Goal: Task Accomplishment & Management: Manage account settings

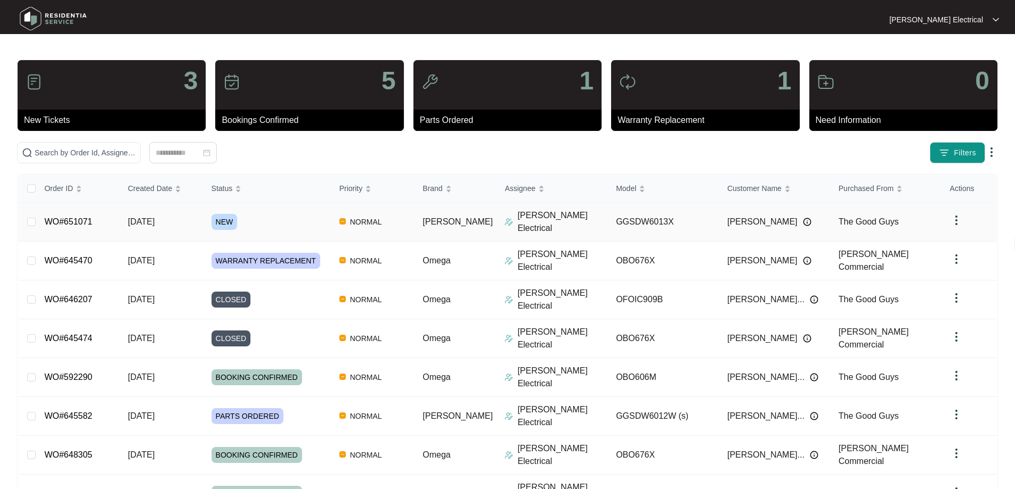
click at [79, 217] on link "WO#651071" at bounding box center [68, 221] width 48 height 9
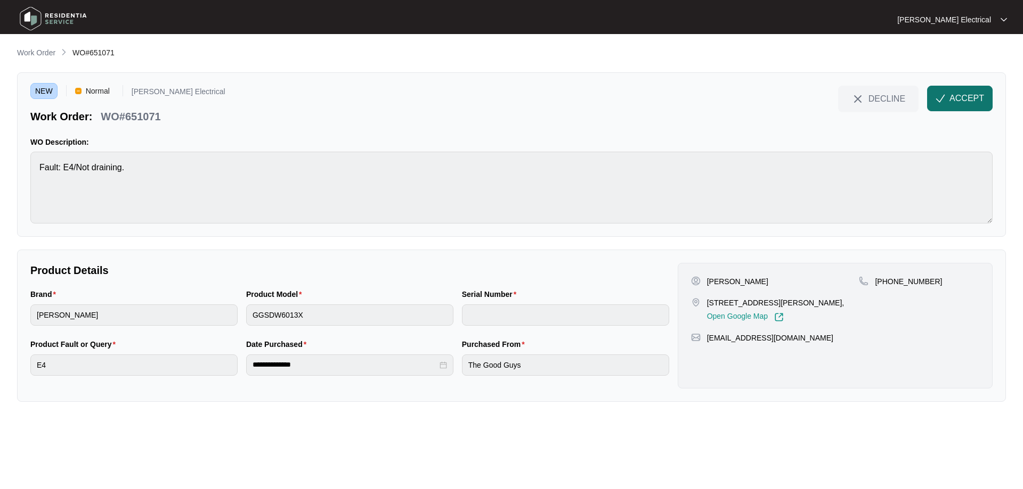
click at [936, 99] on img "button" at bounding box center [940, 99] width 10 height 10
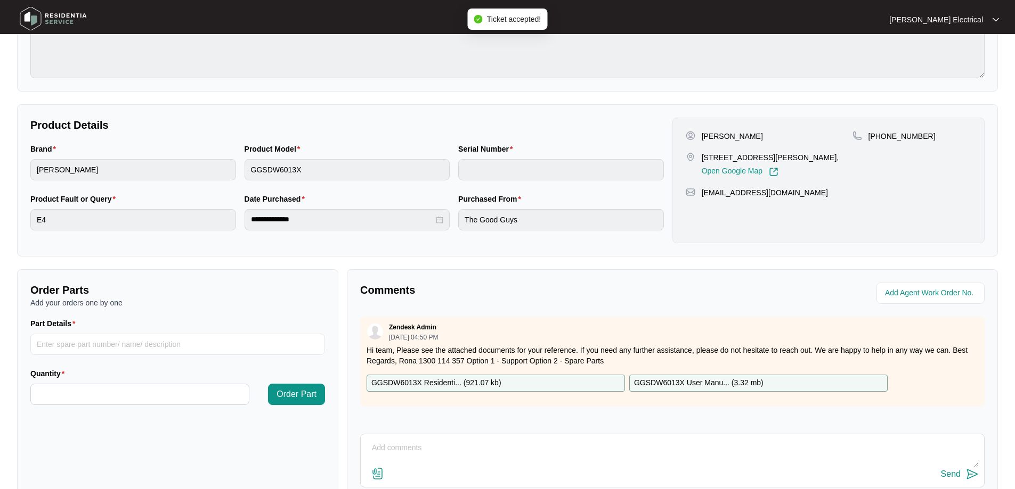
scroll to position [160, 0]
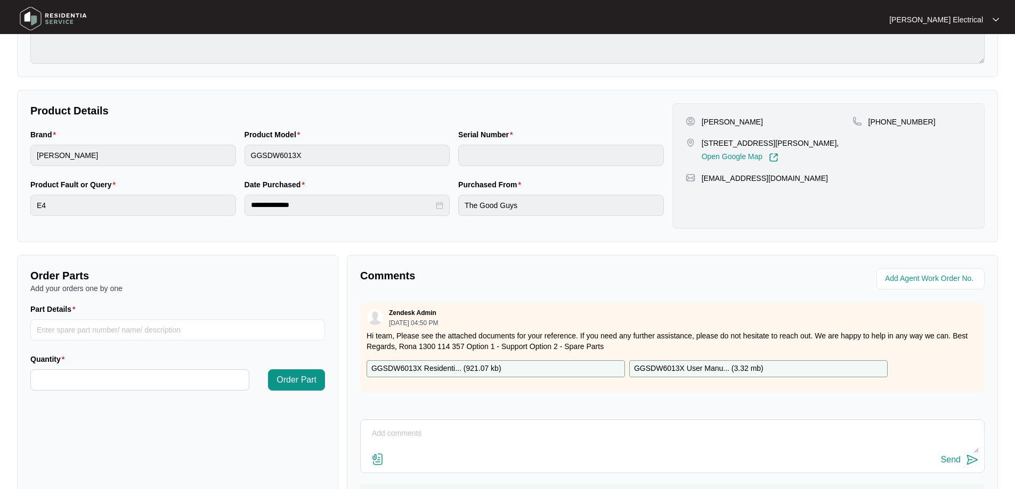
drag, startPoint x: 464, startPoint y: 367, endPoint x: 465, endPoint y: 377, distance: 9.6
click at [465, 367] on p "GGSDW6013X Residenti... ( 921.07 kb )" at bounding box center [436, 369] width 130 height 12
click at [408, 366] on p "GGSDW6013X Residenti... ( 921.07 kb )" at bounding box center [436, 369] width 130 height 12
drag, startPoint x: 701, startPoint y: 121, endPoint x: 739, endPoint y: 120, distance: 37.8
click at [739, 120] on div "[PERSON_NAME]" at bounding box center [768, 122] width 167 height 11
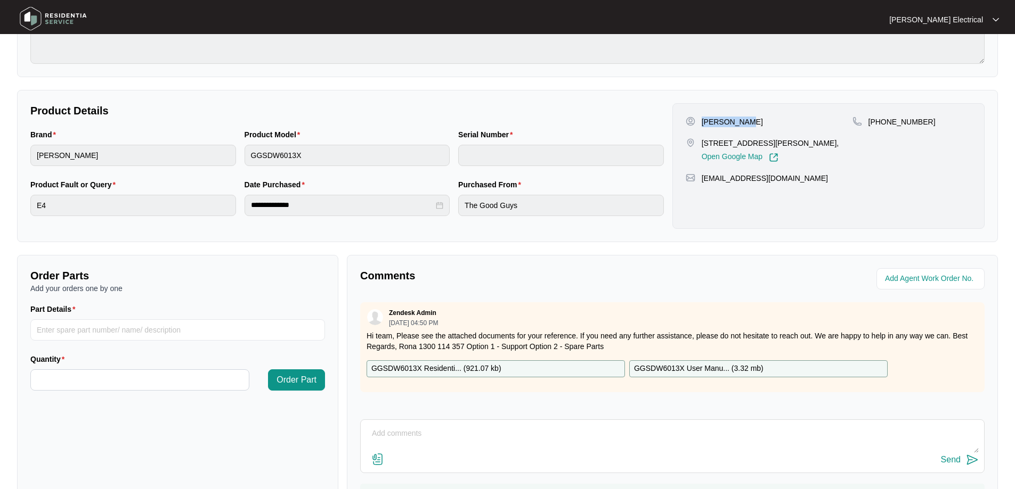
copy p "[PERSON_NAME]"
drag, startPoint x: 921, startPoint y: 118, endPoint x: 881, endPoint y: 116, distance: 39.4
click at [881, 117] on div "[PHONE_NUMBER]" at bounding box center [911, 122] width 119 height 11
copy p "429308199"
drag, startPoint x: 702, startPoint y: 142, endPoint x: 790, endPoint y: 141, distance: 88.4
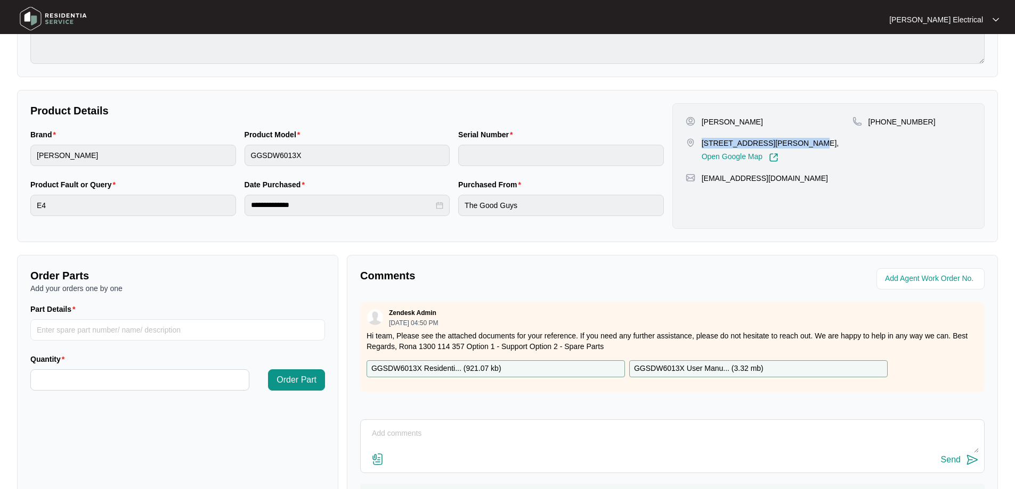
click at [790, 141] on p "[STREET_ADDRESS][PERSON_NAME]," at bounding box center [769, 143] width 137 height 11
copy p "[STREET_ADDRESS][PERSON_NAME] Rural view"
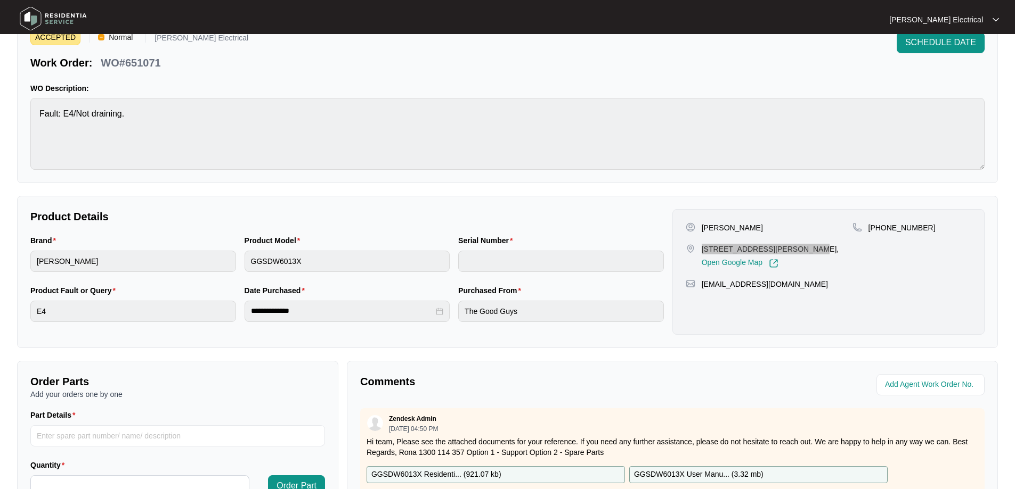
scroll to position [0, 0]
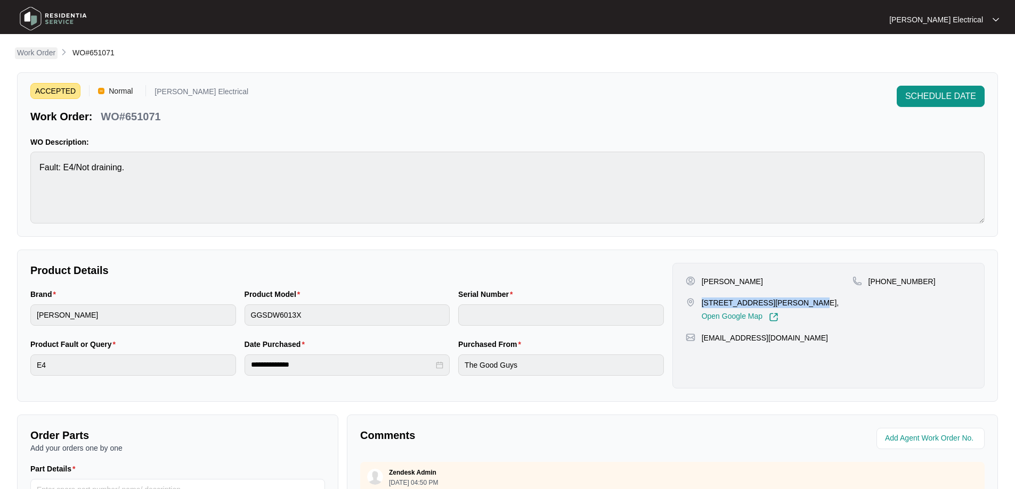
click at [33, 54] on p "Work Order" at bounding box center [36, 52] width 38 height 11
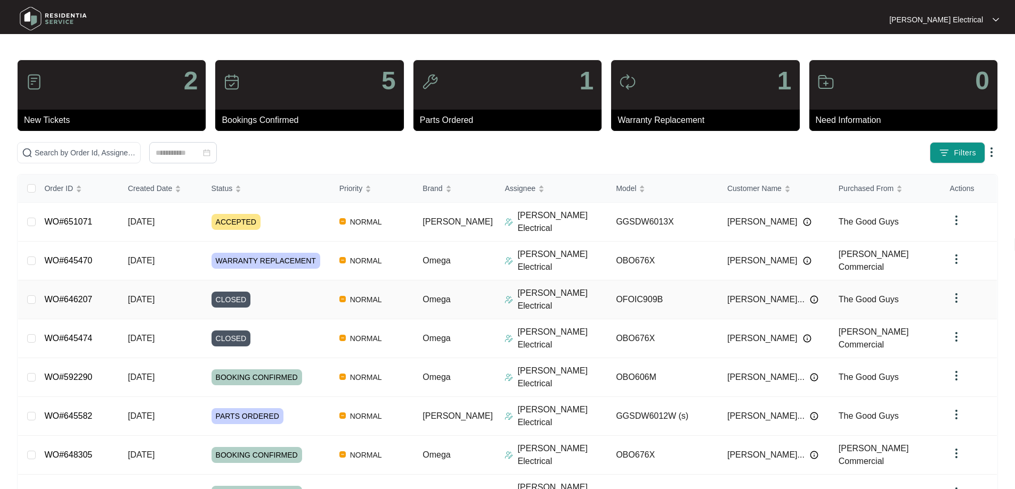
scroll to position [96, 0]
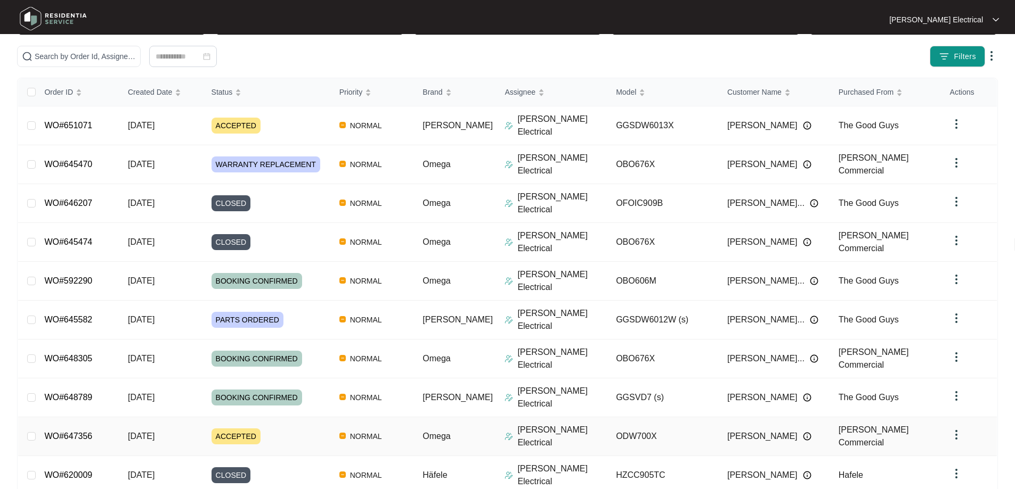
click at [238, 418] on td "ACCEPTED" at bounding box center [267, 437] width 128 height 39
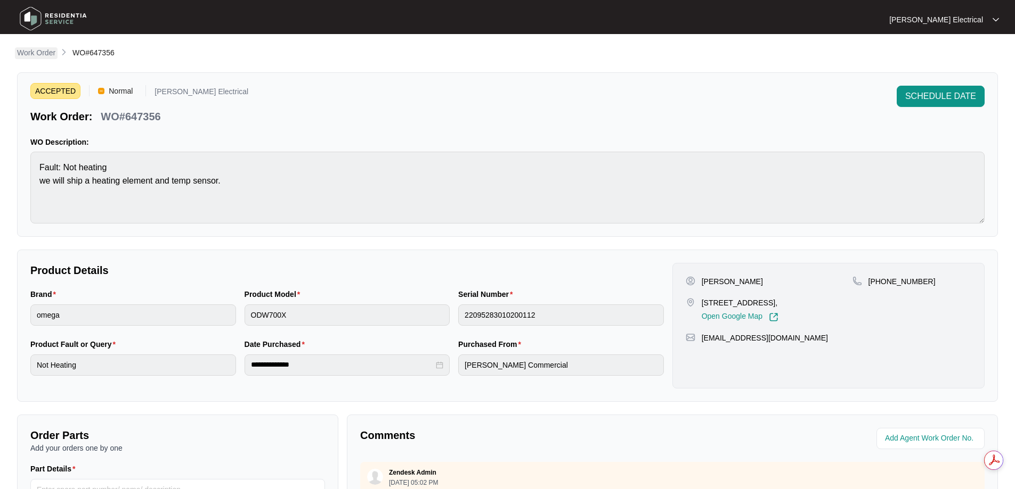
click at [44, 52] on p "Work Order" at bounding box center [36, 52] width 38 height 11
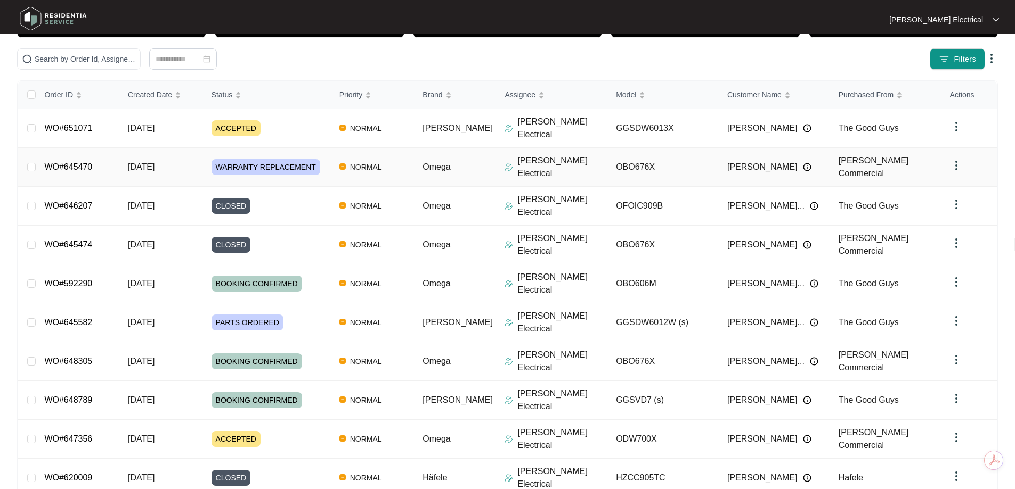
scroll to position [96, 0]
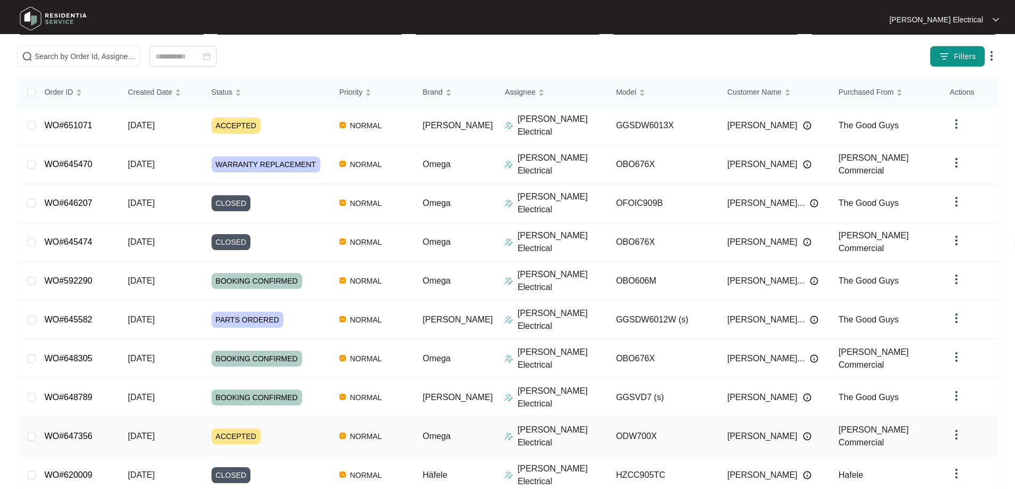
click at [87, 432] on link "WO#647356" at bounding box center [68, 436] width 48 height 9
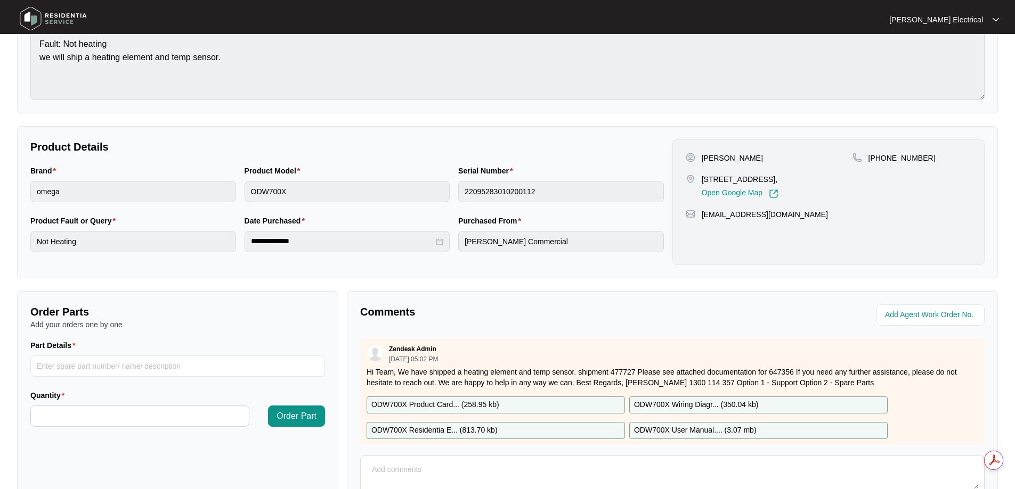
scroll to position [217, 0]
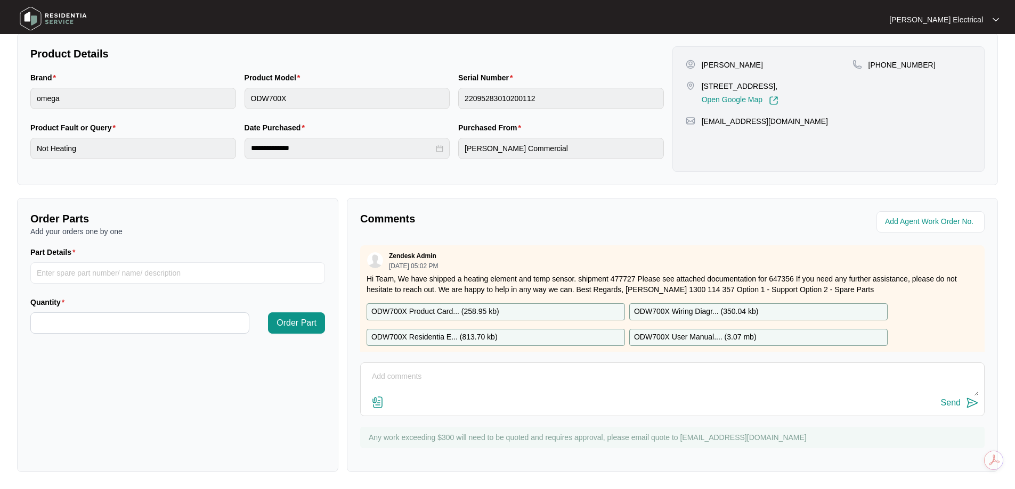
click at [418, 381] on textarea at bounding box center [672, 383] width 612 height 28
click at [578, 391] on textarea "Hi Team, The parts sent on this connote ZQVZ50027466 are for WO" at bounding box center [672, 383] width 612 height 28
paste textarea "645582"
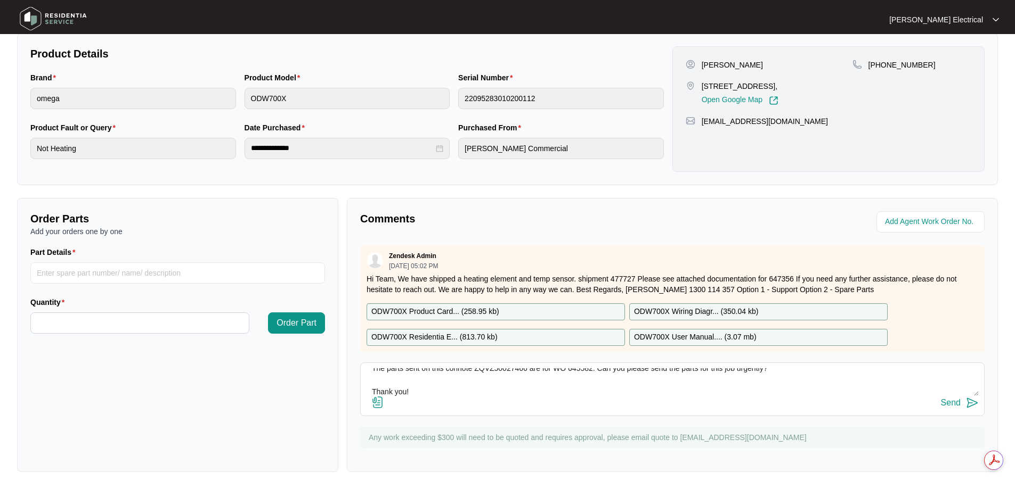
type textarea "Hi Team, The parts sent on this connote ZQVZ50027466 are for WO 645582. Can you…"
click at [975, 405] on img at bounding box center [972, 403] width 13 height 13
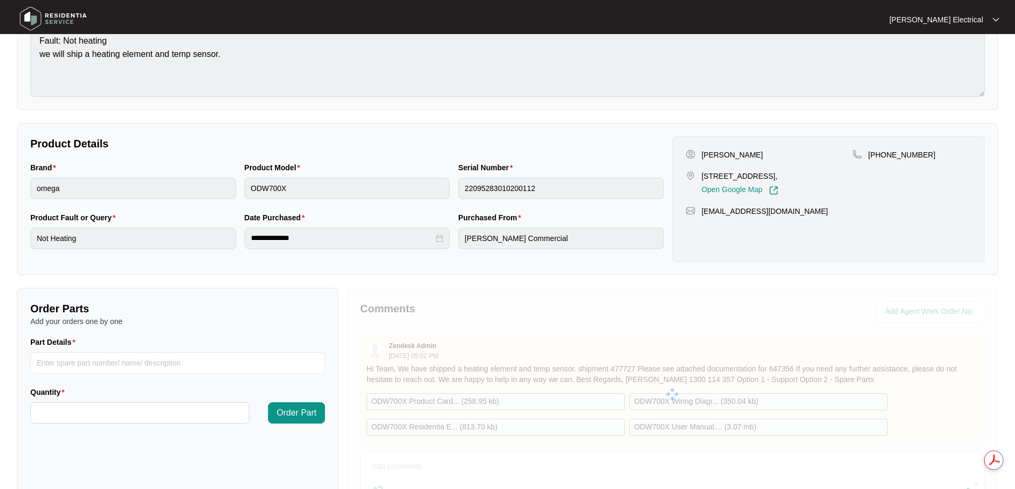
scroll to position [0, 0]
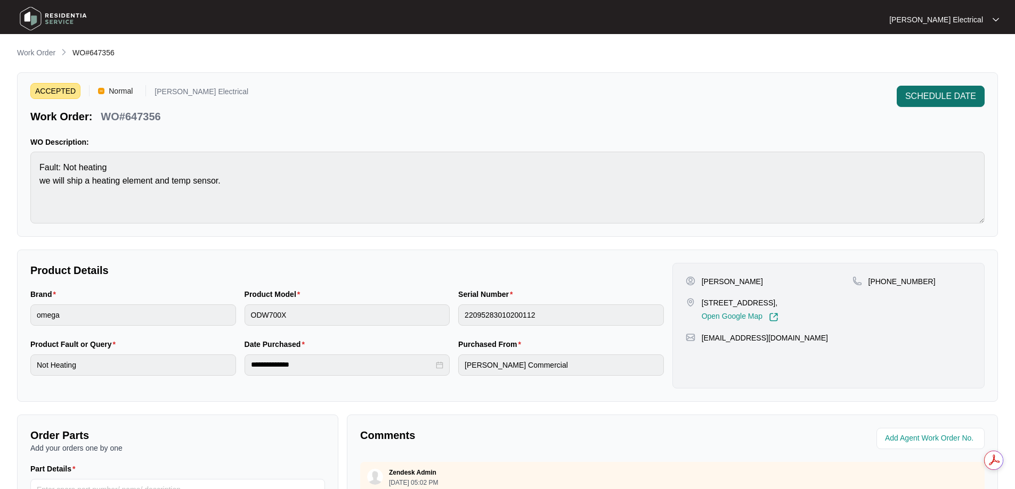
click at [923, 96] on span "SCHEDULE DATE" at bounding box center [940, 96] width 71 height 13
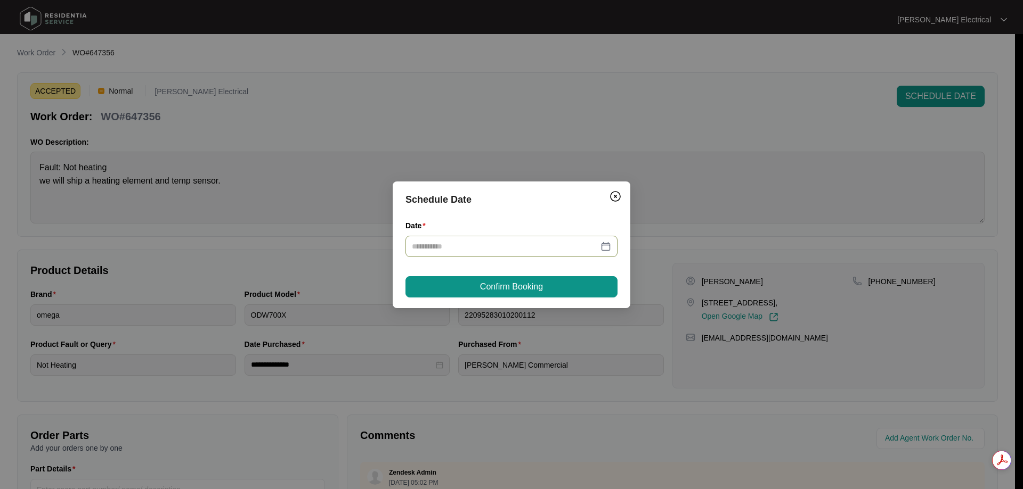
click at [609, 246] on div at bounding box center [511, 247] width 199 height 12
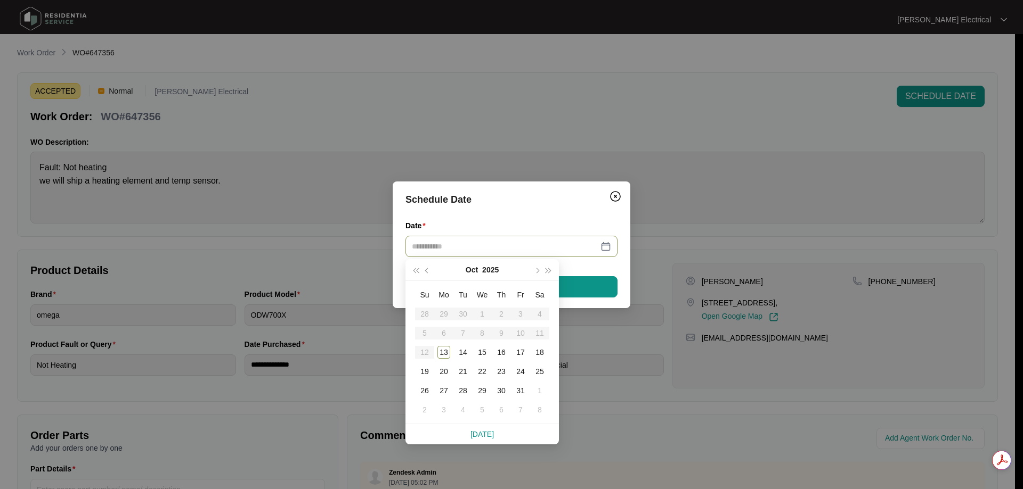
type input "**********"
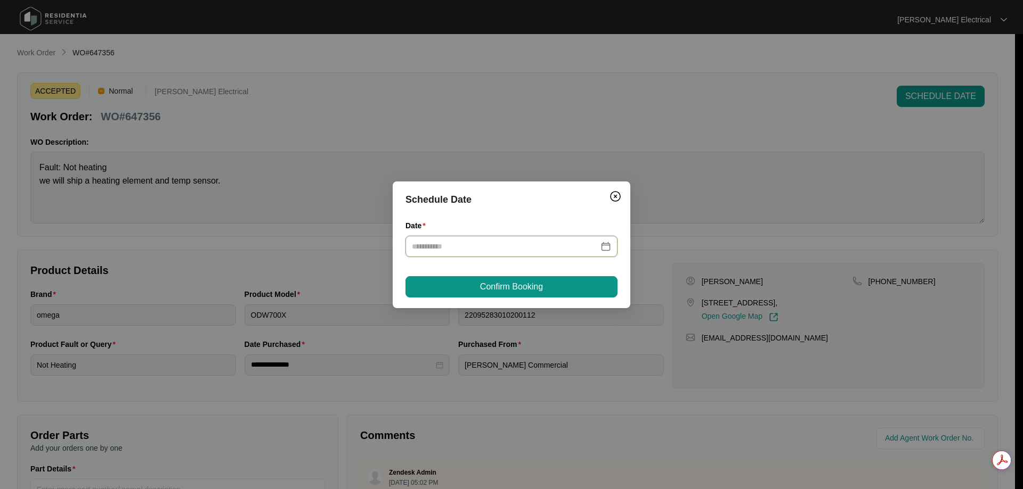
click at [464, 247] on input "Date" at bounding box center [505, 247] width 186 height 12
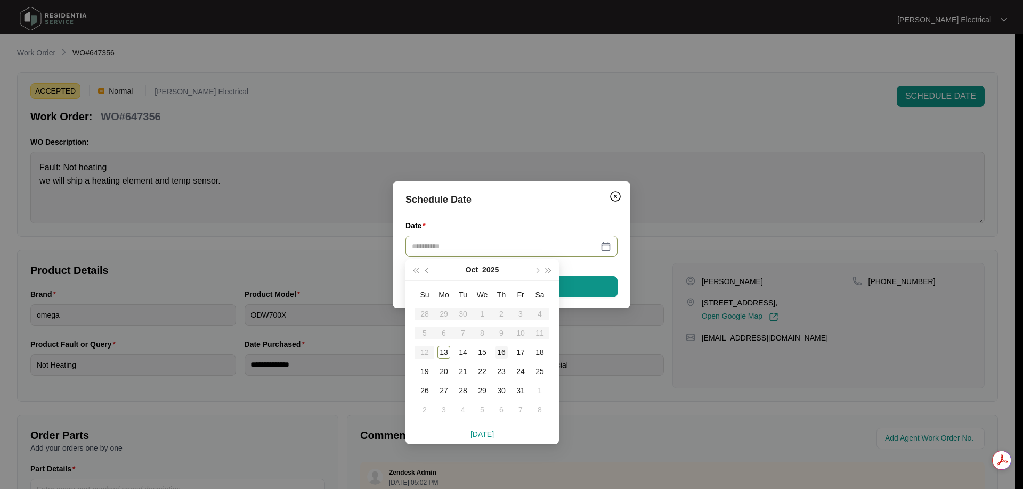
type input "**********"
click at [502, 358] on div "16" at bounding box center [501, 352] width 13 height 13
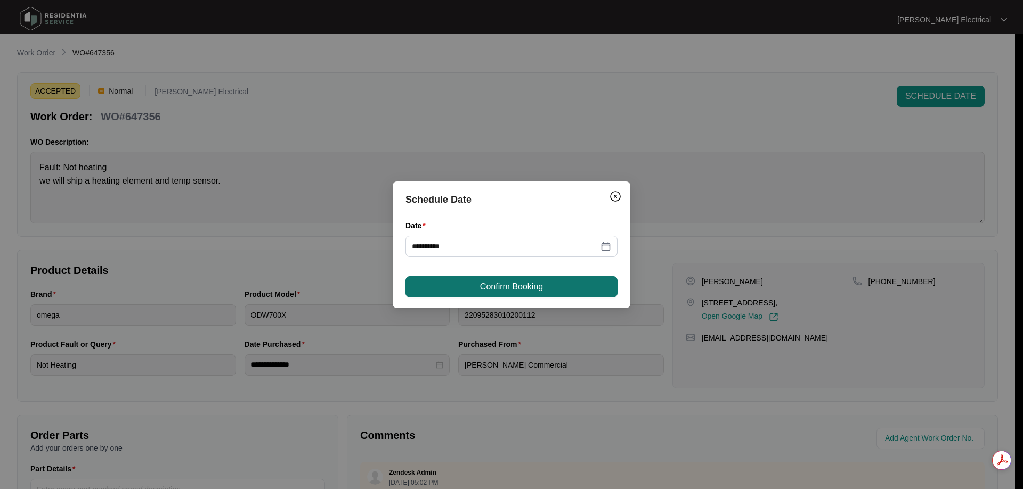
click at [517, 288] on span "Confirm Booking" at bounding box center [511, 287] width 63 height 13
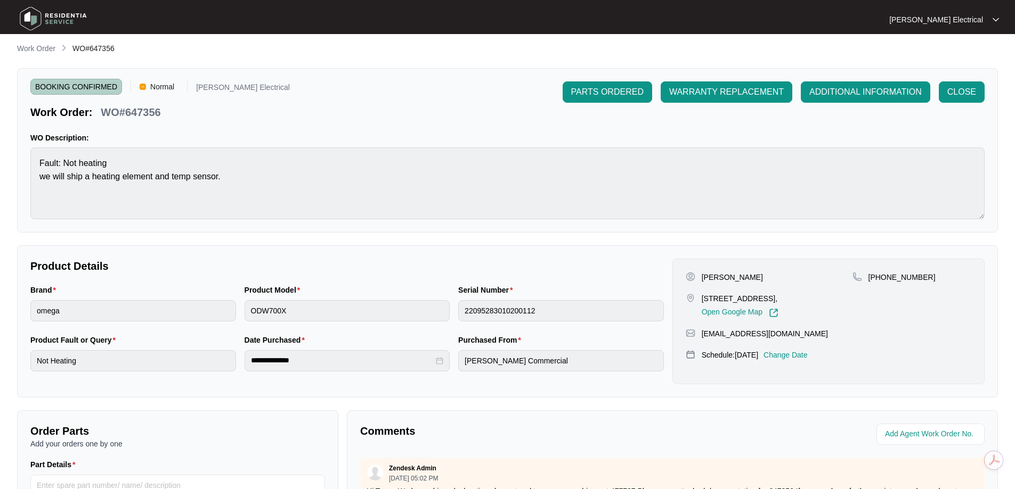
scroll to position [217, 0]
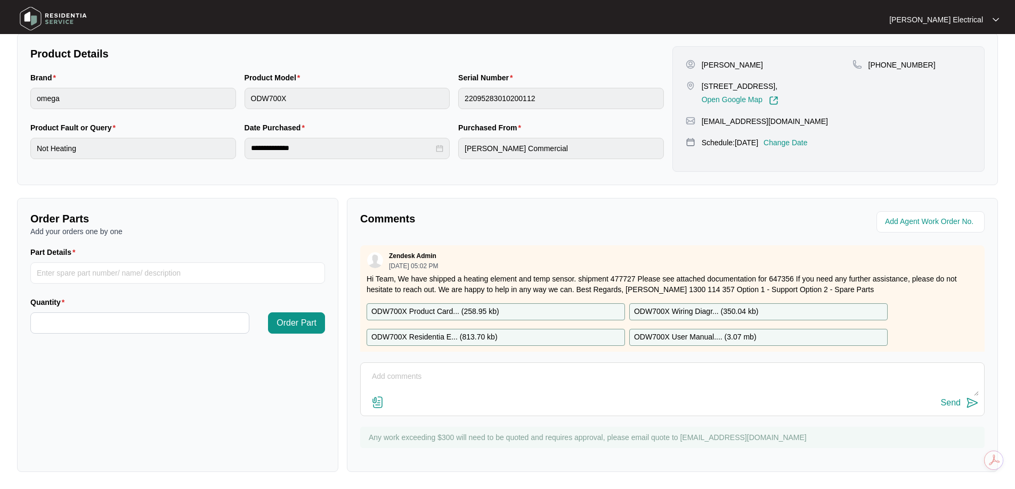
click at [471, 363] on div "Send" at bounding box center [672, 390] width 624 height 54
click at [443, 369] on textarea at bounding box center [672, 383] width 612 height 28
click at [635, 372] on textarea "I have tentatively booked this in for [DATE] if we can get the parts before tha…" at bounding box center [672, 383] width 612 height 28
drag, startPoint x: 629, startPoint y: 373, endPoint x: 647, endPoint y: 397, distance: 29.8
click at [631, 373] on textarea "I have tentatively booked this in for [DATE] if we can get the parts before tha…" at bounding box center [672, 383] width 612 height 28
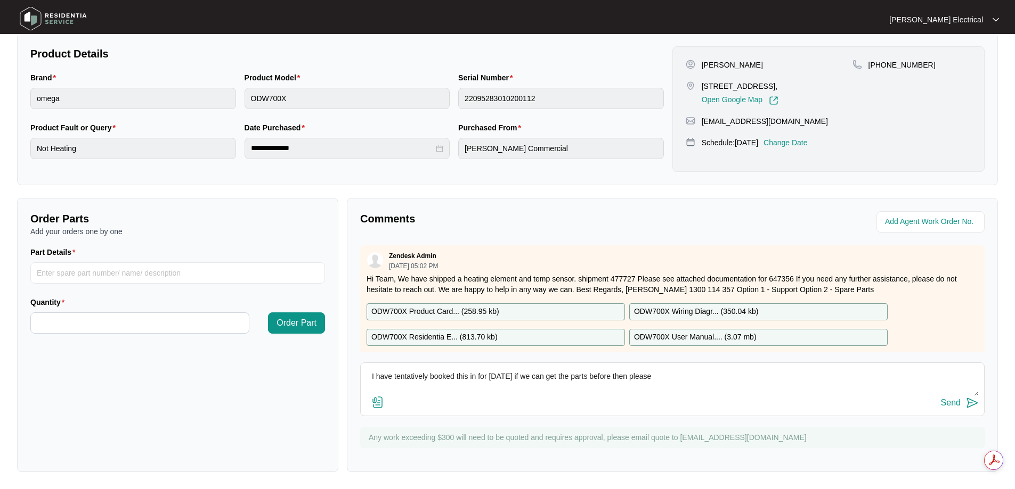
type textarea "I have tentatively booked this in for [DATE] if we can get the parts before the…"
click at [975, 406] on img at bounding box center [972, 403] width 13 height 13
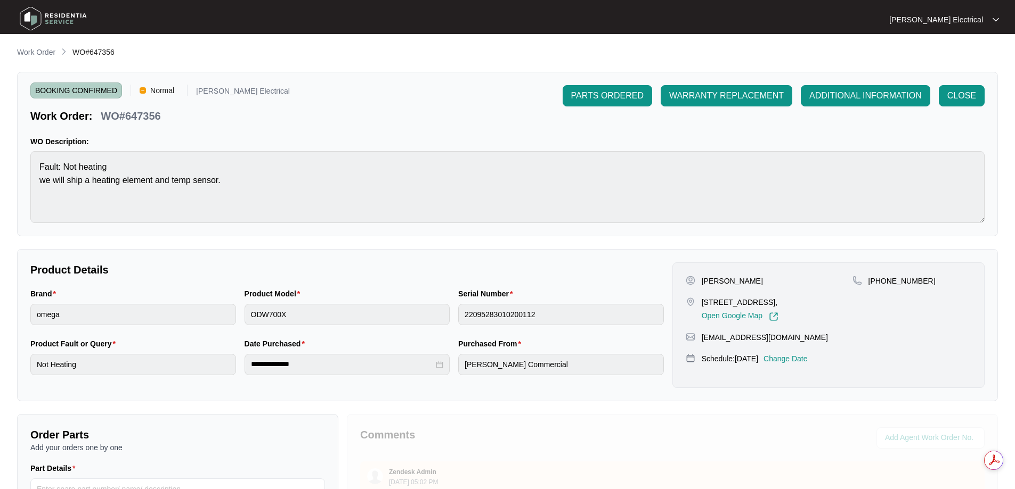
scroll to position [0, 0]
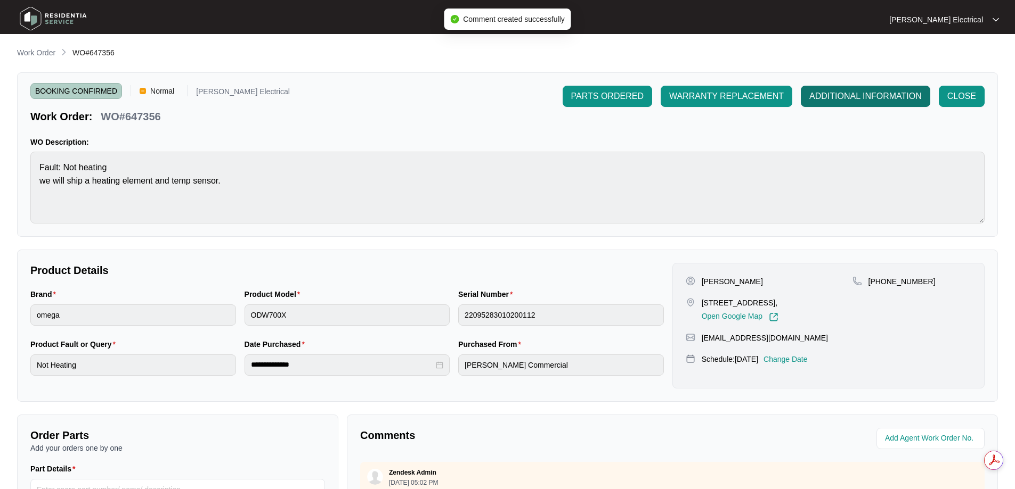
click at [882, 93] on span "ADDITIONAL INFORMATION" at bounding box center [865, 96] width 112 height 13
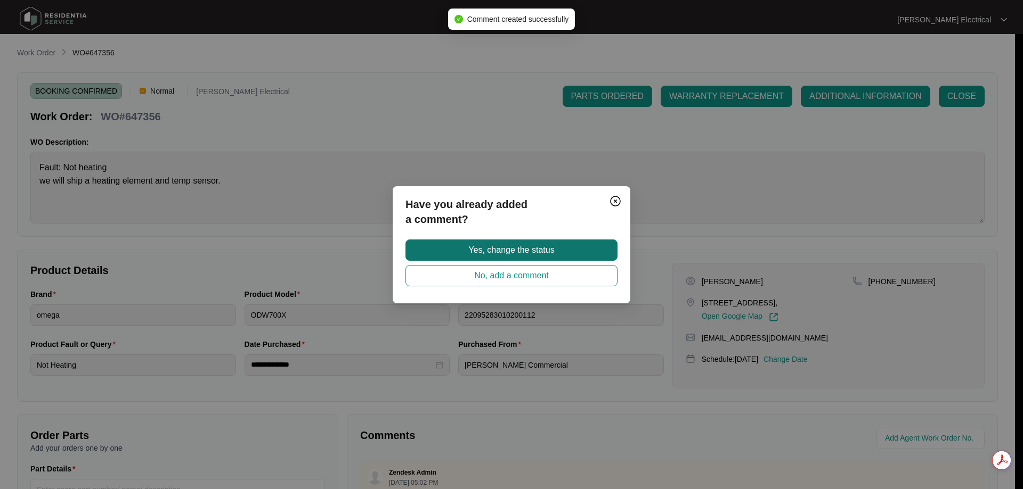
click at [509, 241] on button "Yes, change the status" at bounding box center [511, 250] width 212 height 21
